Goal: Task Accomplishment & Management: Complete application form

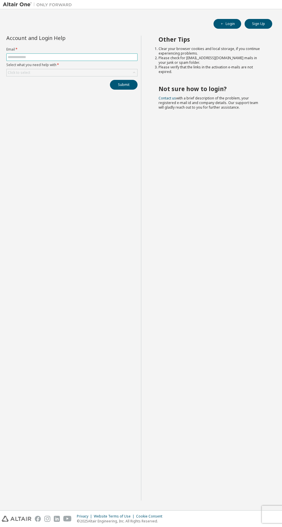
click at [45, 59] on input "text" at bounding box center [72, 57] width 128 height 5
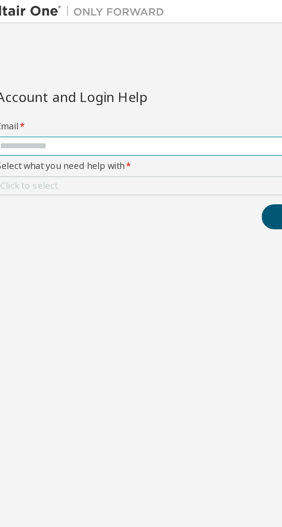
type input "**********"
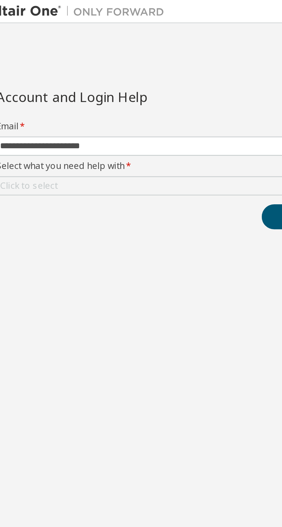
click at [25, 75] on div "Click to select" at bounding box center [19, 73] width 24 height 6
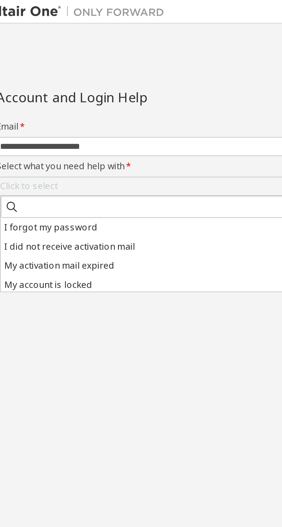
click at [31, 91] on li "I forgot my password" at bounding box center [72, 88] width 129 height 7
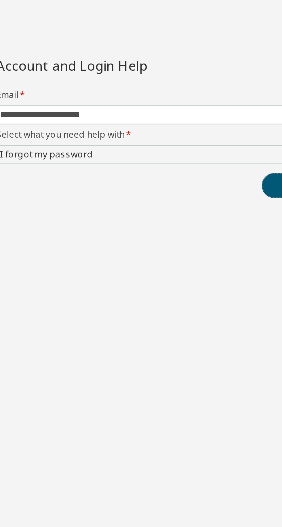
click at [110, 83] on button "Submit" at bounding box center [124, 85] width 28 height 10
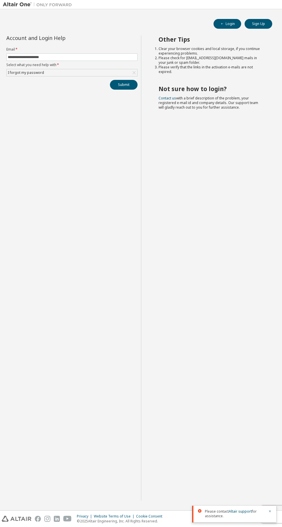
click at [239, 514] on link "Altair support" at bounding box center [240, 511] width 23 height 5
click at [132, 86] on button "Submit" at bounding box center [124, 85] width 28 height 10
click at [127, 82] on button "Submit" at bounding box center [124, 85] width 28 height 10
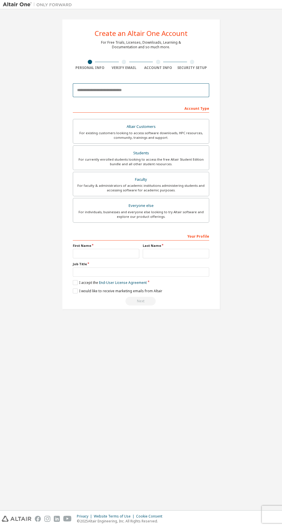
click at [172, 89] on input "email" at bounding box center [141, 90] width 136 height 14
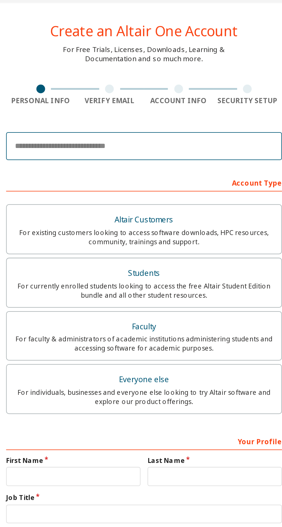
type input "**********"
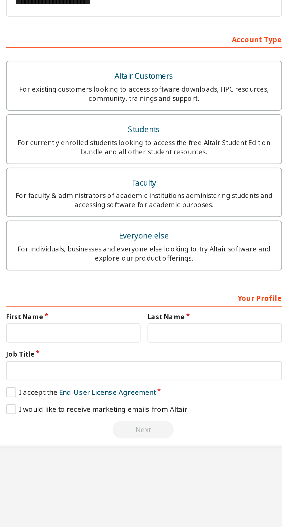
click at [99, 174] on div "Students" at bounding box center [140, 171] width 129 height 8
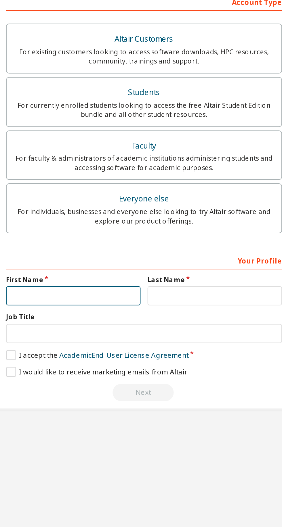
click at [95, 273] on input "text" at bounding box center [106, 271] width 66 height 9
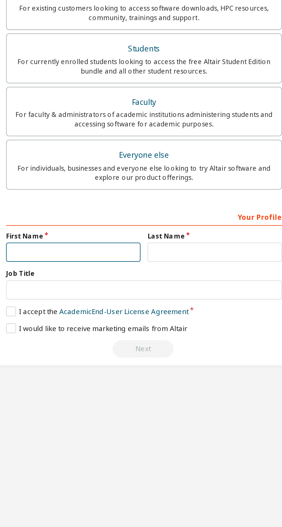
type input "******"
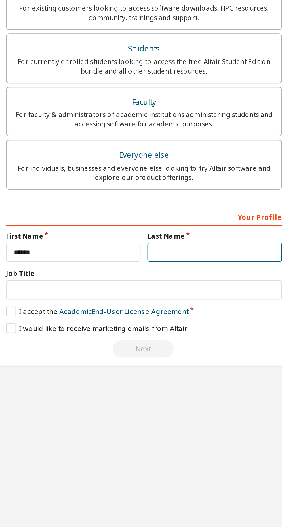
click at [170, 272] on input "text" at bounding box center [176, 271] width 66 height 9
type input "********"
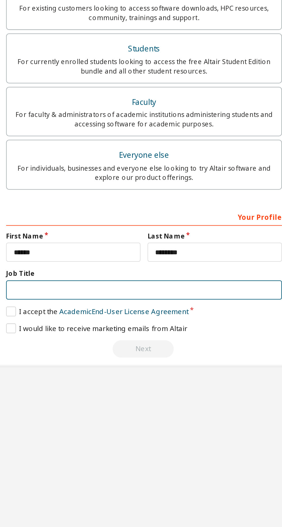
click at [118, 289] on input "text" at bounding box center [141, 290] width 136 height 9
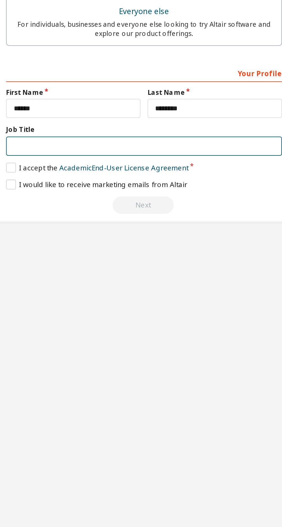
type input "**********"
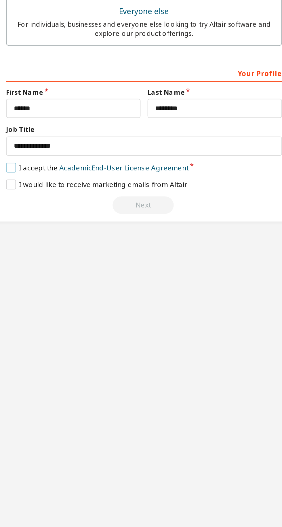
click at [74, 302] on label "I accept the Academic End-User License Agreement" at bounding box center [118, 301] width 90 height 5
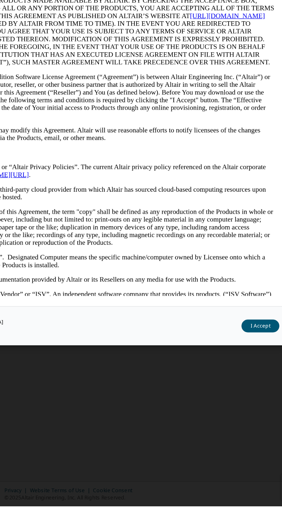
click at [250, 411] on button "I Accept" at bounding box center [247, 406] width 25 height 9
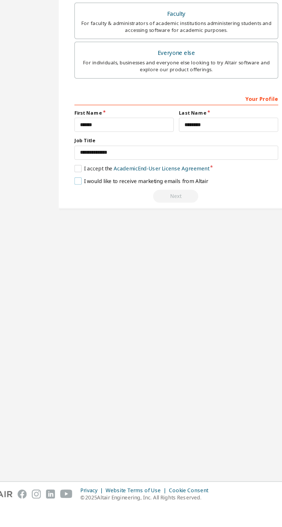
click at [74, 310] on label "I would like to receive marketing emails from Altair" at bounding box center [117, 309] width 89 height 5
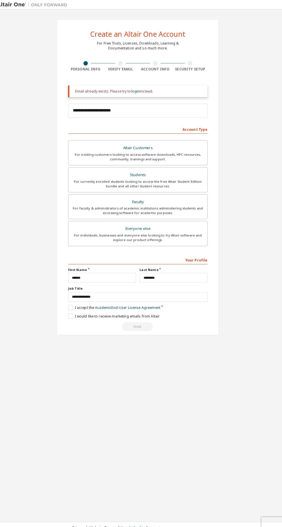
click at [137, 89] on link "login" at bounding box center [138, 89] width 8 height 5
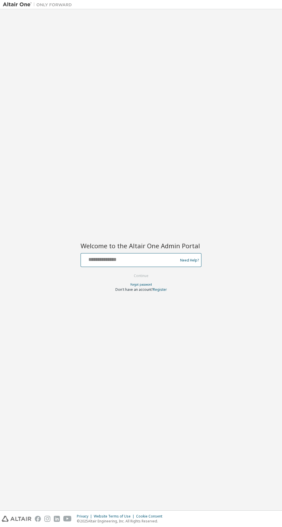
click at [104, 257] on input "text" at bounding box center [130, 259] width 94 height 8
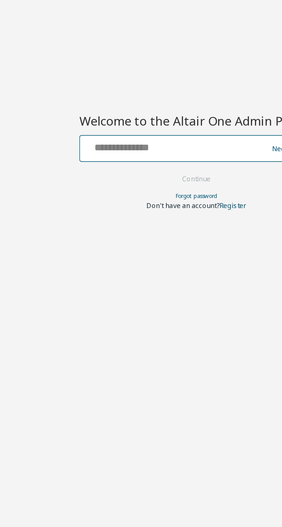
type input "**********"
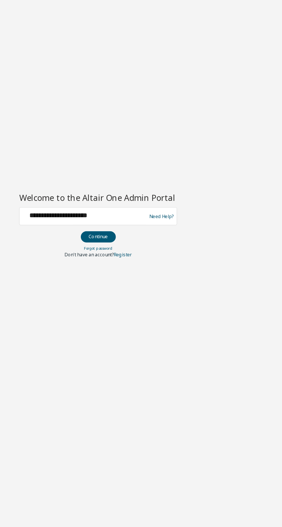
click at [133, 279] on button "Continue" at bounding box center [141, 276] width 27 height 9
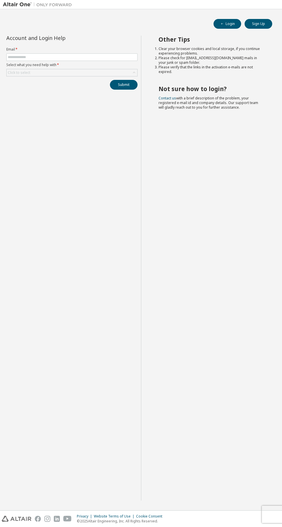
click at [39, 65] on label "Select what you need help with *" at bounding box center [71, 65] width 131 height 5
click at [199, 395] on div "Other Tips Clear your browser cookies and local storage, if you continue experi…" at bounding box center [210, 268] width 138 height 465
click at [75, 65] on label "Select what you need help with *" at bounding box center [71, 65] width 131 height 5
click at [18, 57] on input "text" at bounding box center [72, 57] width 128 height 5
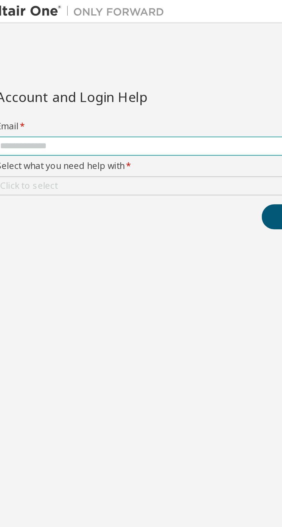
type input "**********"
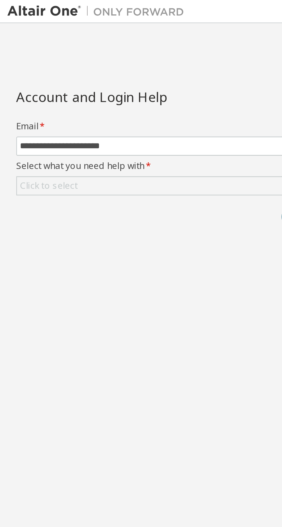
click at [16, 75] on div "Click to select" at bounding box center [19, 72] width 22 height 5
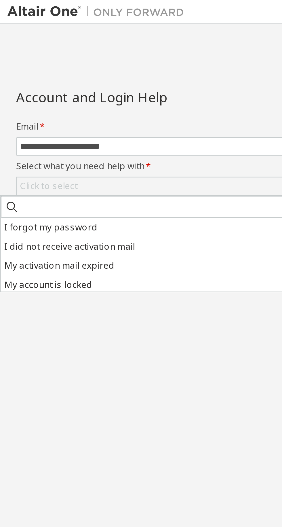
click at [15, 89] on li "I forgot my password" at bounding box center [64, 88] width 129 height 7
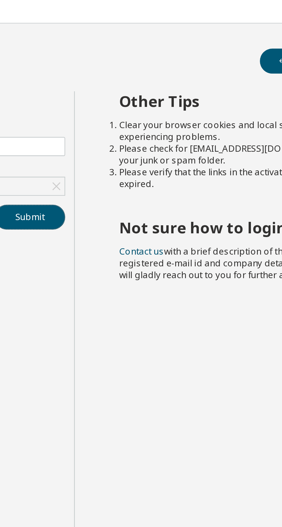
click at [127, 89] on button "Submit" at bounding box center [124, 85] width 28 height 10
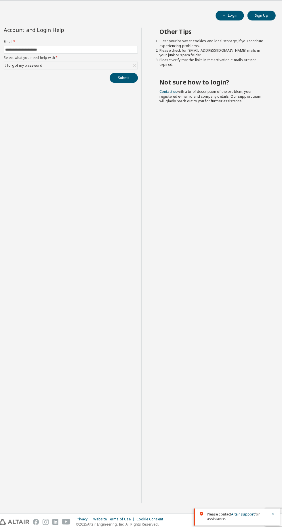
click at [241, 514] on link "Altair support" at bounding box center [240, 511] width 23 height 5
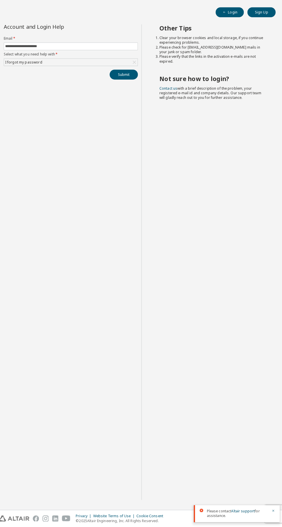
scroll to position [1, 0]
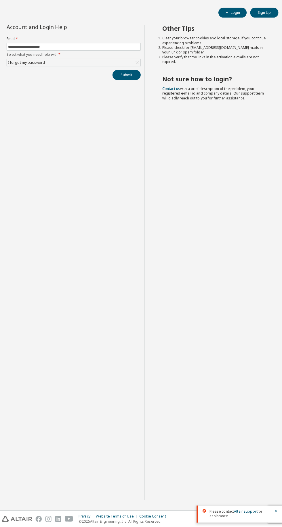
click at [52, 72] on div "I forgot my password" at bounding box center [72, 72] width 131 height 7
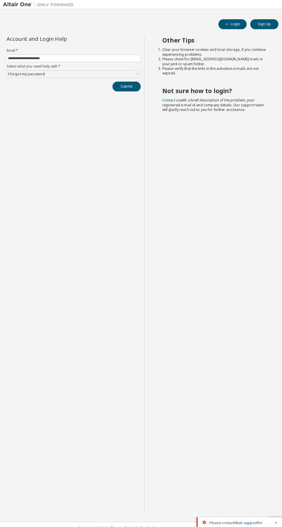
click at [23, 114] on div "**********" at bounding box center [72, 268] width 138 height 465
click at [35, 71] on div "I forgot my password" at bounding box center [26, 73] width 38 height 6
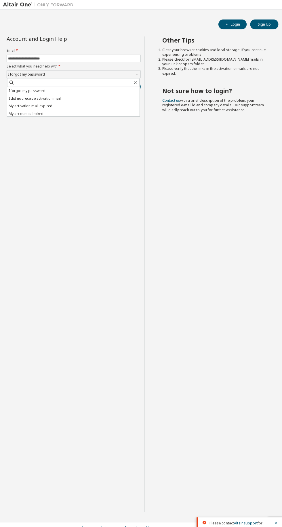
click at [34, 113] on div "I forgot my password I did not receive activation mail My activation mail expir…" at bounding box center [72, 95] width 130 height 38
click at [23, 109] on li "My account is locked" at bounding box center [71, 111] width 129 height 7
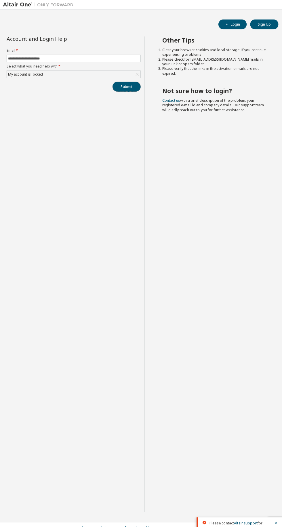
click at [129, 82] on button "Submit" at bounding box center [124, 85] width 28 height 10
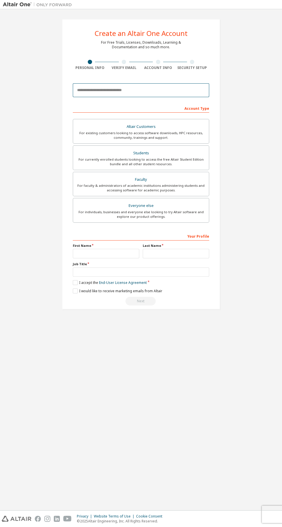
click at [139, 92] on input "email" at bounding box center [141, 90] width 136 height 14
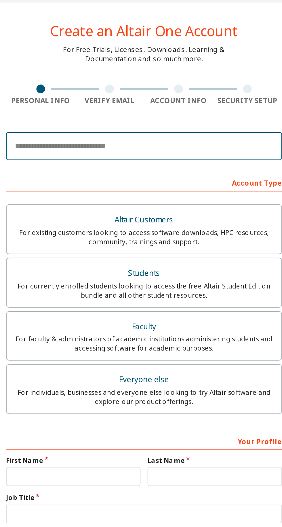
type input "**********"
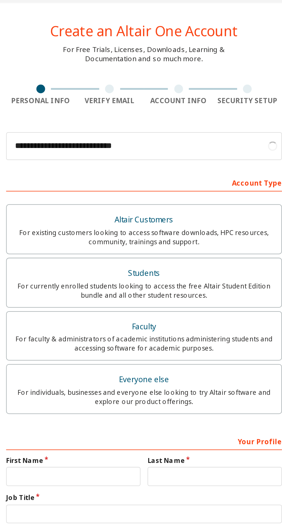
click at [160, 158] on div "For currently enrolled students looking to access the free Altair Student Editi…" at bounding box center [140, 161] width 129 height 9
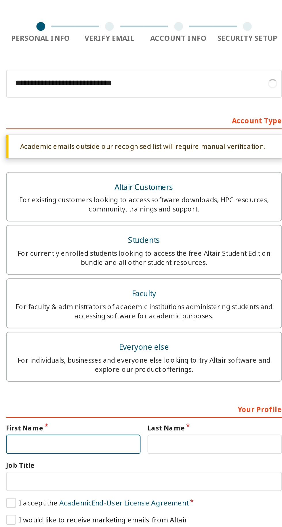
click at [94, 268] on input "text" at bounding box center [106, 268] width 66 height 9
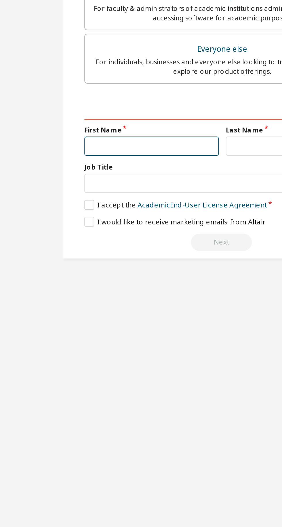
type input "******"
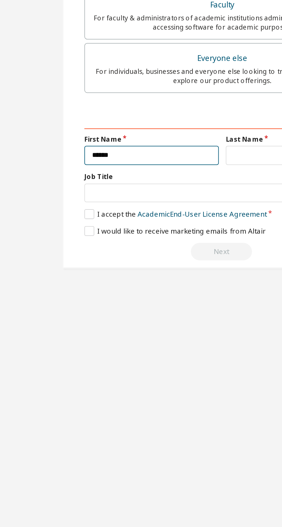
scroll to position [5, 0]
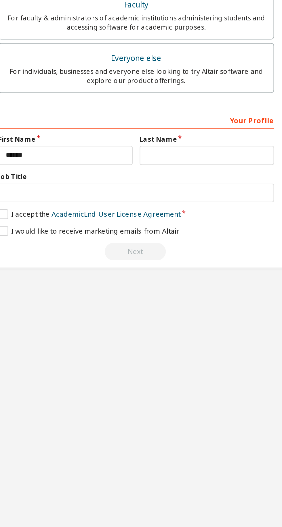
click at [171, 263] on label "Last Name" at bounding box center [176, 265] width 66 height 5
click at [156, 263] on label "Last Name" at bounding box center [176, 265] width 66 height 5
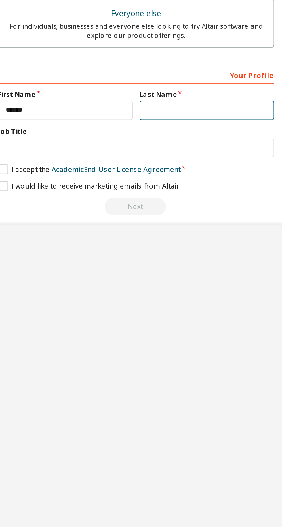
click at [175, 273] on input "text" at bounding box center [176, 273] width 66 height 9
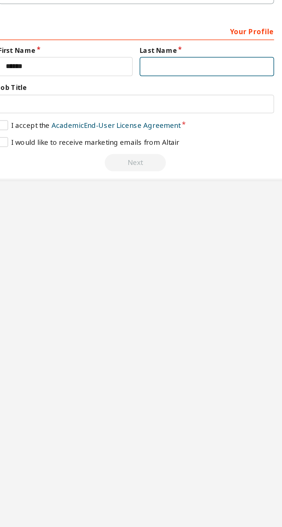
type input "********"
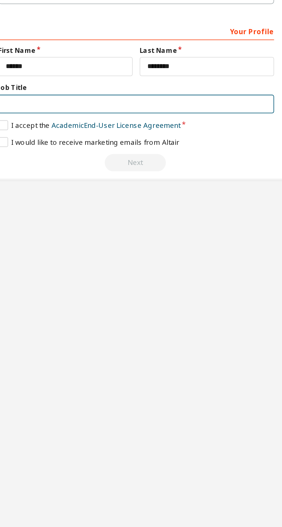
click at [121, 290] on input "text" at bounding box center [141, 291] width 136 height 9
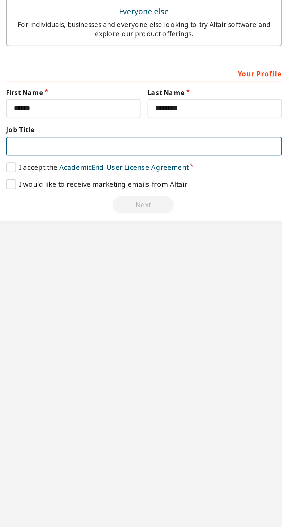
type input "**********"
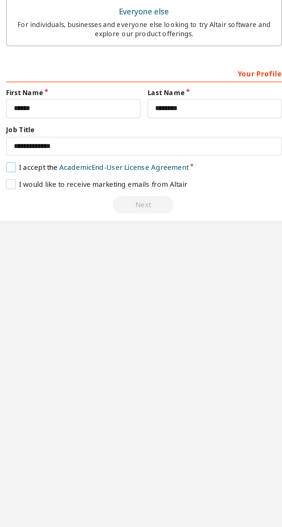
click at [77, 302] on label "I accept the Academic End-User License Agreement" at bounding box center [118, 302] width 90 height 5
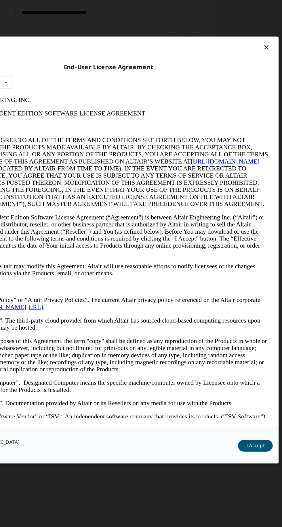
click at [249, 411] on button "I Accept" at bounding box center [247, 406] width 25 height 9
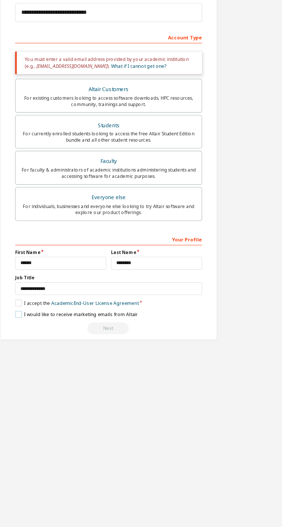
click at [77, 310] on label "I would like to receive marketing emails from Altair" at bounding box center [117, 310] width 89 height 5
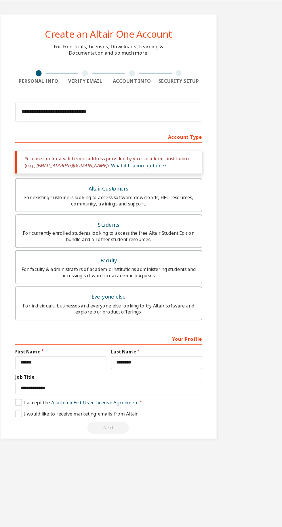
click at [143, 128] on link "What if I cannot get one?" at bounding box center [163, 129] width 40 height 5
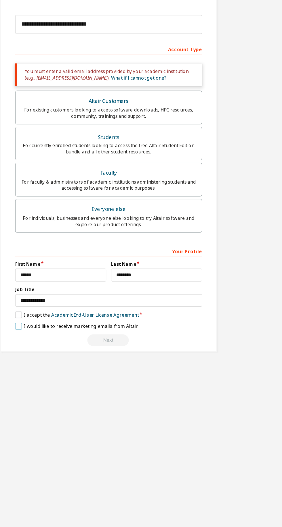
click at [145, 313] on label "I would like to receive marketing emails from Altair" at bounding box center [117, 310] width 89 height 5
click at [75, 311] on label "I would like to receive marketing emails from Altair" at bounding box center [117, 310] width 89 height 5
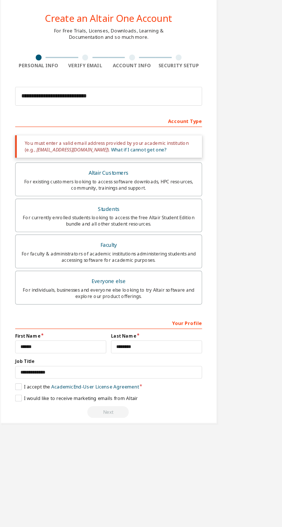
click at [201, 257] on div "Your Profile" at bounding box center [141, 255] width 136 height 9
click at [204, 257] on div "Your Profile" at bounding box center [141, 255] width 136 height 9
click at [200, 265] on label "Last Name" at bounding box center [176, 265] width 66 height 5
